Goal: Transaction & Acquisition: Download file/media

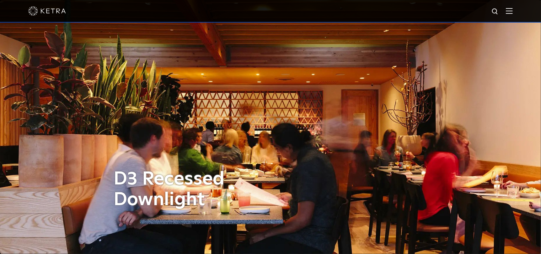
click at [509, 10] on div at bounding box center [270, 11] width 484 height 22
click at [513, 10] on img at bounding box center [509, 11] width 7 height 6
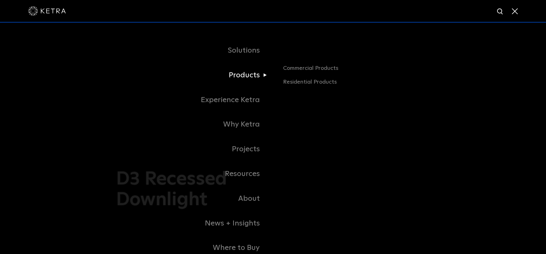
click at [254, 73] on link "Products" at bounding box center [194, 75] width 157 height 25
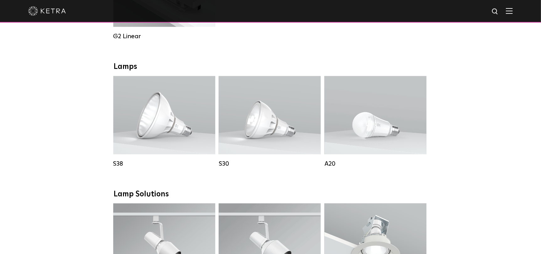
scroll to position [408, 0]
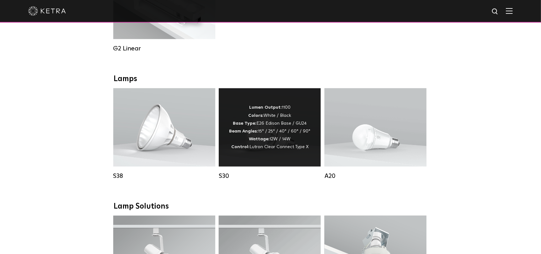
click at [281, 132] on div "Lumen Output: 1100 Colors: White / Black Base Type: E26 Edison Base / GU24 Beam…" at bounding box center [269, 127] width 81 height 47
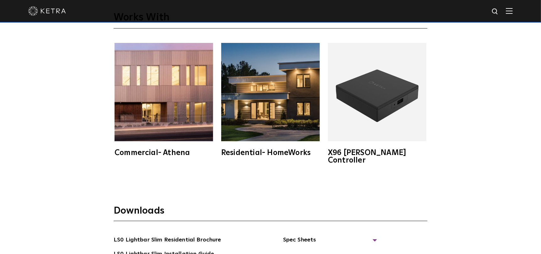
scroll to position [1161, 0]
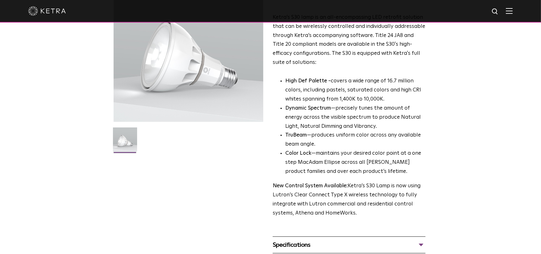
scroll to position [157, 0]
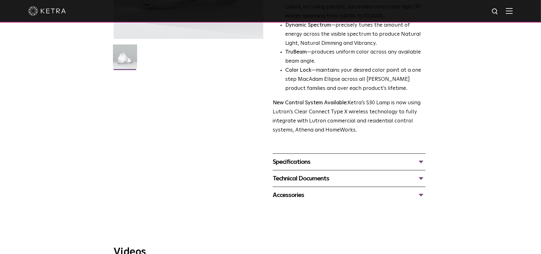
click at [305, 180] on div "Technical Documents" at bounding box center [349, 179] width 153 height 10
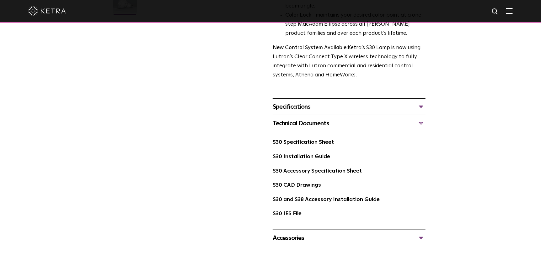
scroll to position [220, 0]
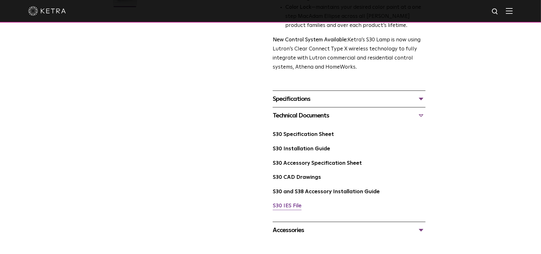
click at [287, 206] on link "S30 IES File" at bounding box center [287, 206] width 29 height 5
drag, startPoint x: 308, startPoint y: 139, endPoint x: 309, endPoint y: 134, distance: 5.1
click at [308, 136] on div "S30 Specification Sheet" at bounding box center [349, 137] width 153 height 14
click at [309, 134] on link "S30 Specification Sheet" at bounding box center [303, 134] width 61 height 5
